Goal: Information Seeking & Learning: Learn about a topic

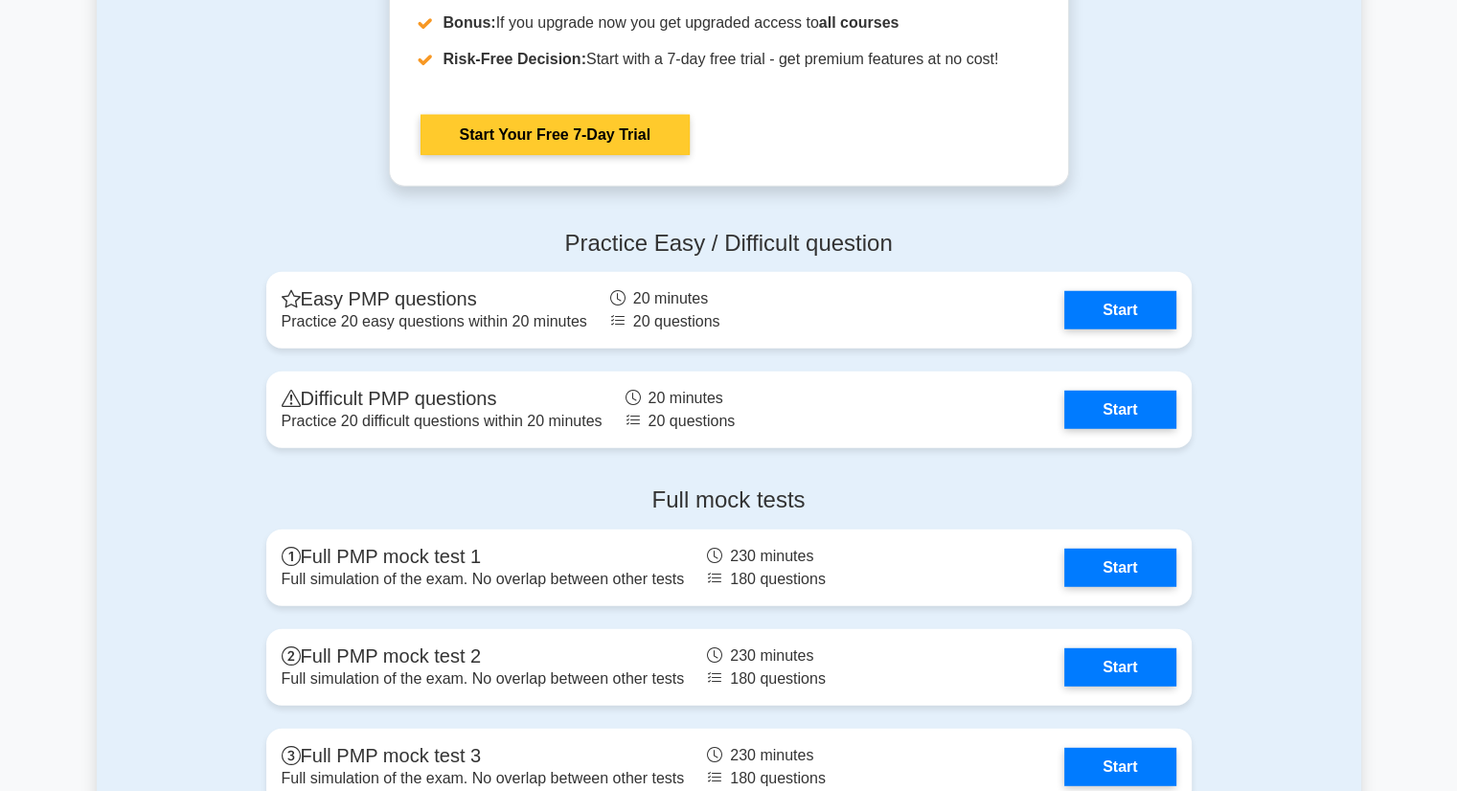
scroll to position [5172, 0]
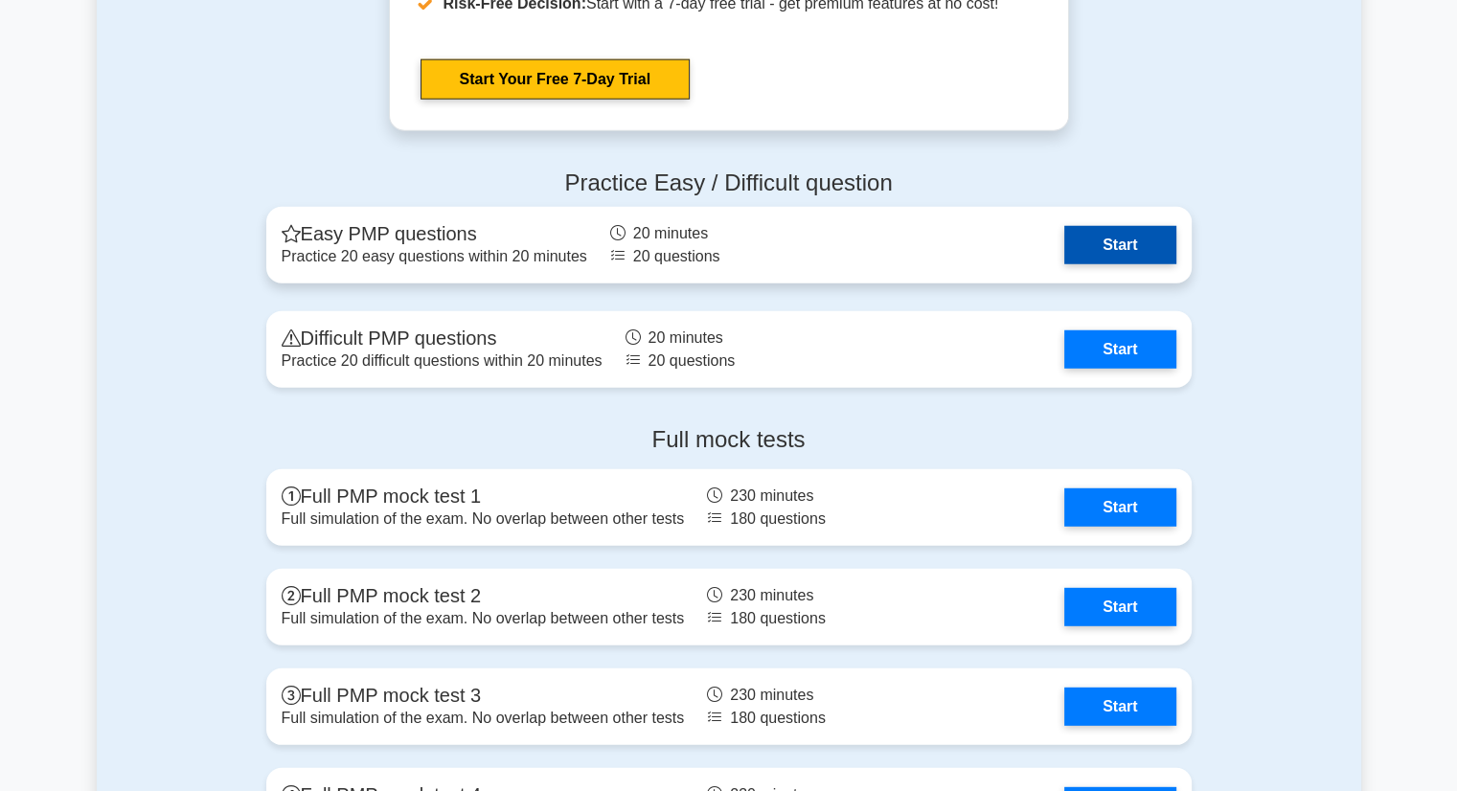
click at [1123, 239] on link "Start" at bounding box center [1119, 245] width 111 height 38
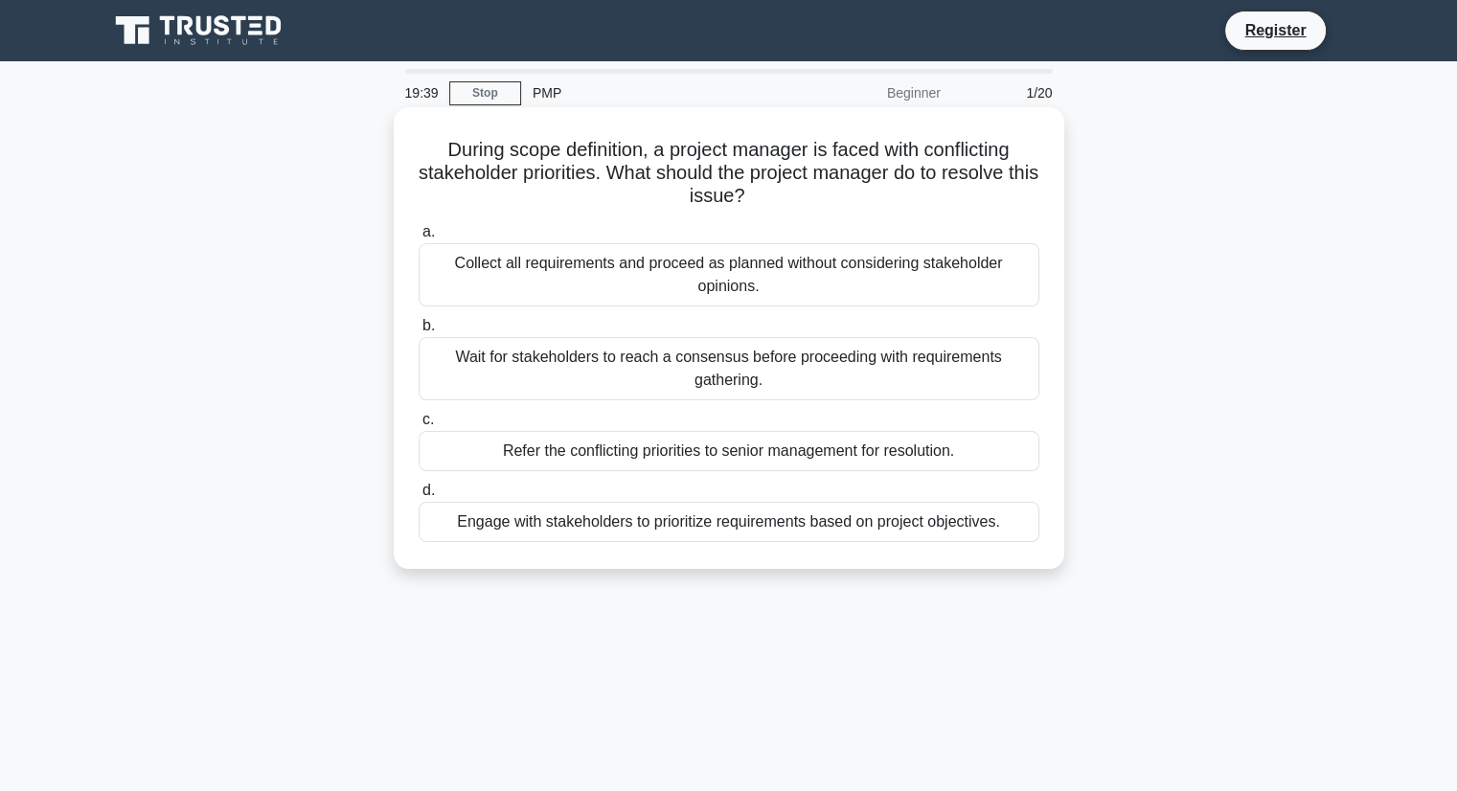
click at [780, 518] on div "Engage with stakeholders to prioritize requirements based on project objectives." at bounding box center [729, 522] width 621 height 40
click at [419, 497] on input "d. Engage with stakeholders to prioritize requirements based on project objecti…" at bounding box center [419, 491] width 0 height 12
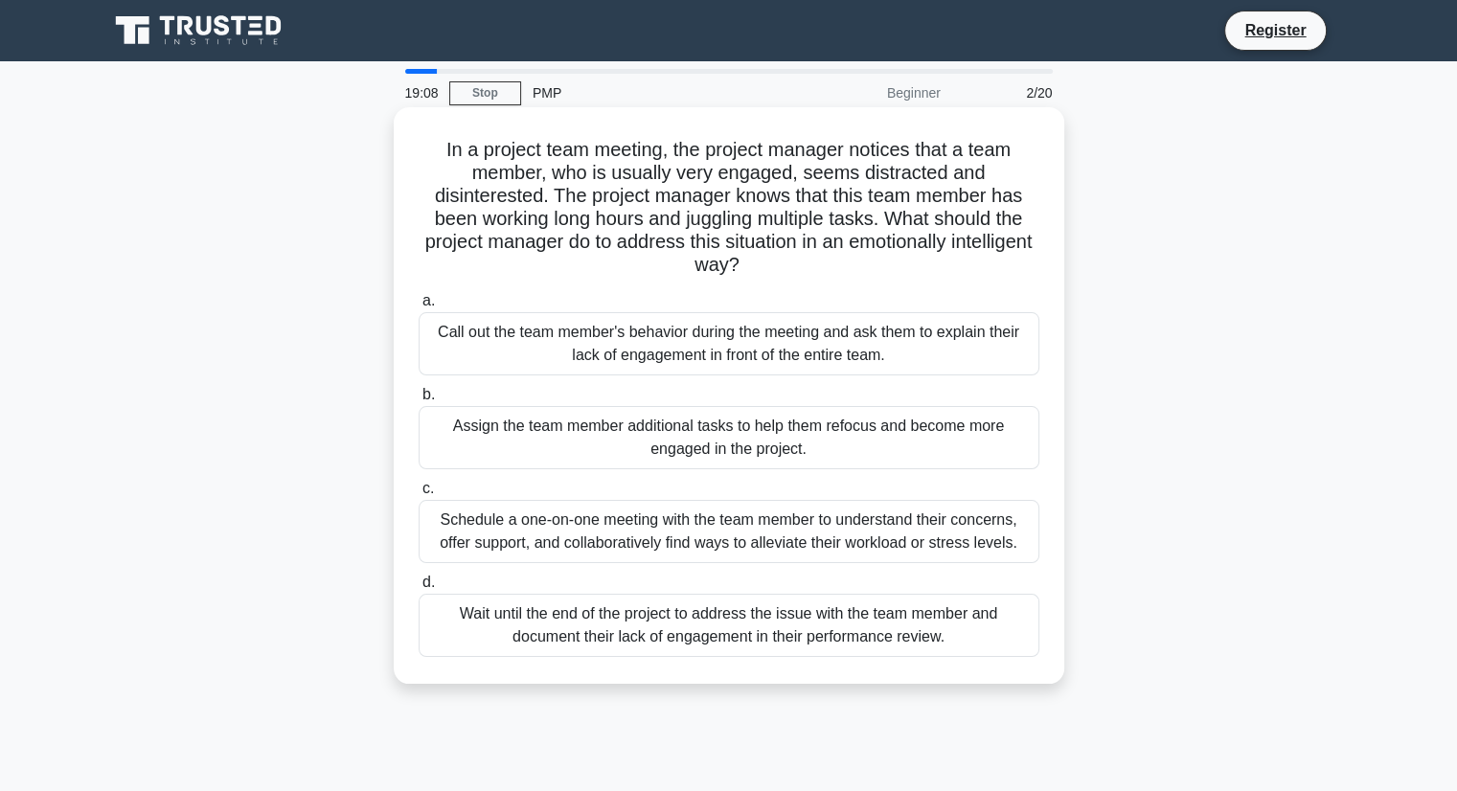
click at [762, 527] on div "Schedule a one-on-one meeting with the team member to understand their concerns…" at bounding box center [729, 531] width 621 height 63
click at [419, 495] on input "c. Schedule a one-on-one meeting with the team member to understand their conce…" at bounding box center [419, 489] width 0 height 12
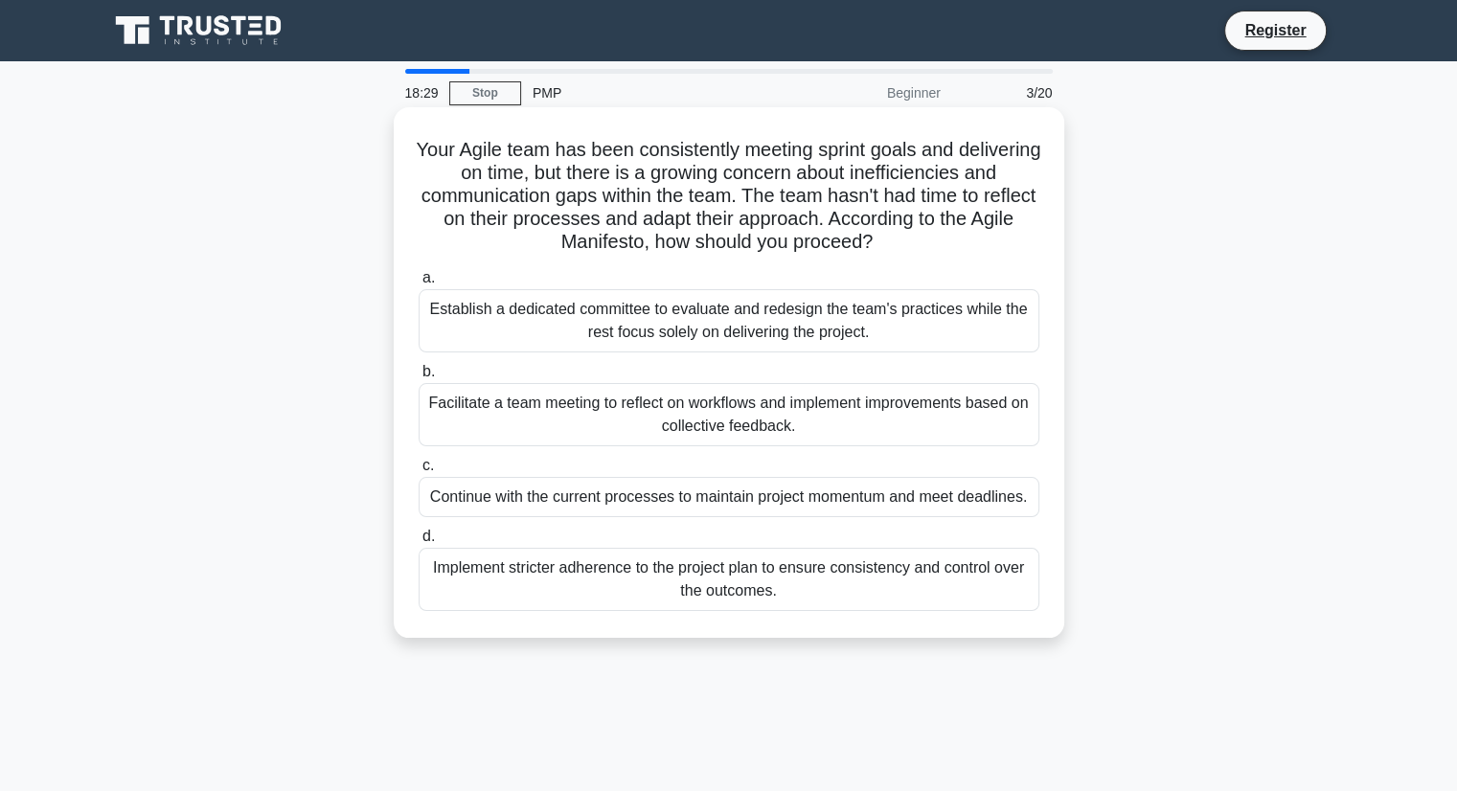
click at [784, 426] on div "Facilitate a team meeting to reflect on workflows and implement improvements ba…" at bounding box center [729, 414] width 621 height 63
click at [419, 378] on input "b. Facilitate a team meeting to reflect on workflows and implement improvements…" at bounding box center [419, 372] width 0 height 12
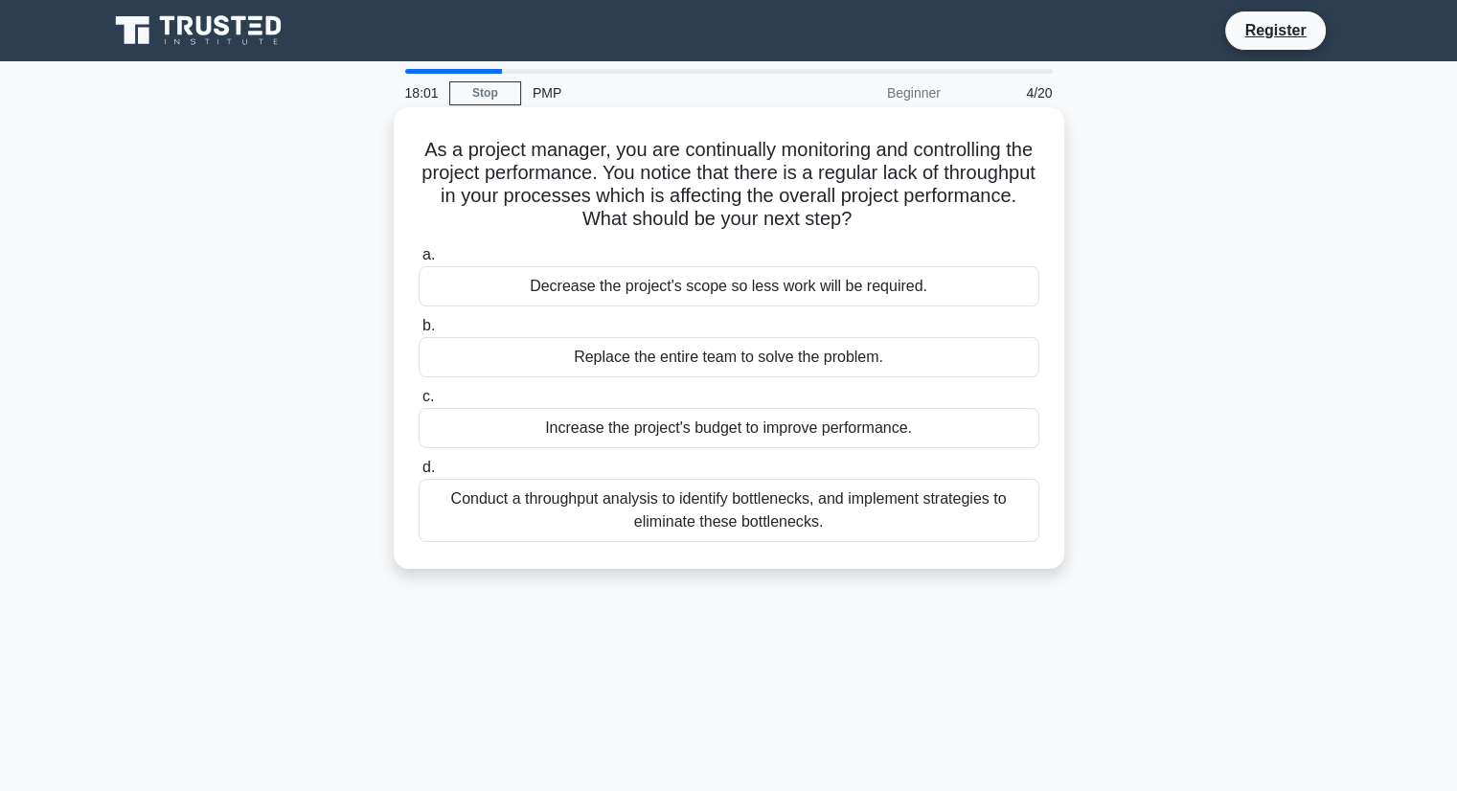
click at [643, 514] on div "Conduct a throughput analysis to identify bottlenecks, and implement strategies…" at bounding box center [729, 510] width 621 height 63
click at [419, 474] on input "d. Conduct a throughput analysis to identify bottlenecks, and implement strateg…" at bounding box center [419, 468] width 0 height 12
